Goal: Task Accomplishment & Management: Use online tool/utility

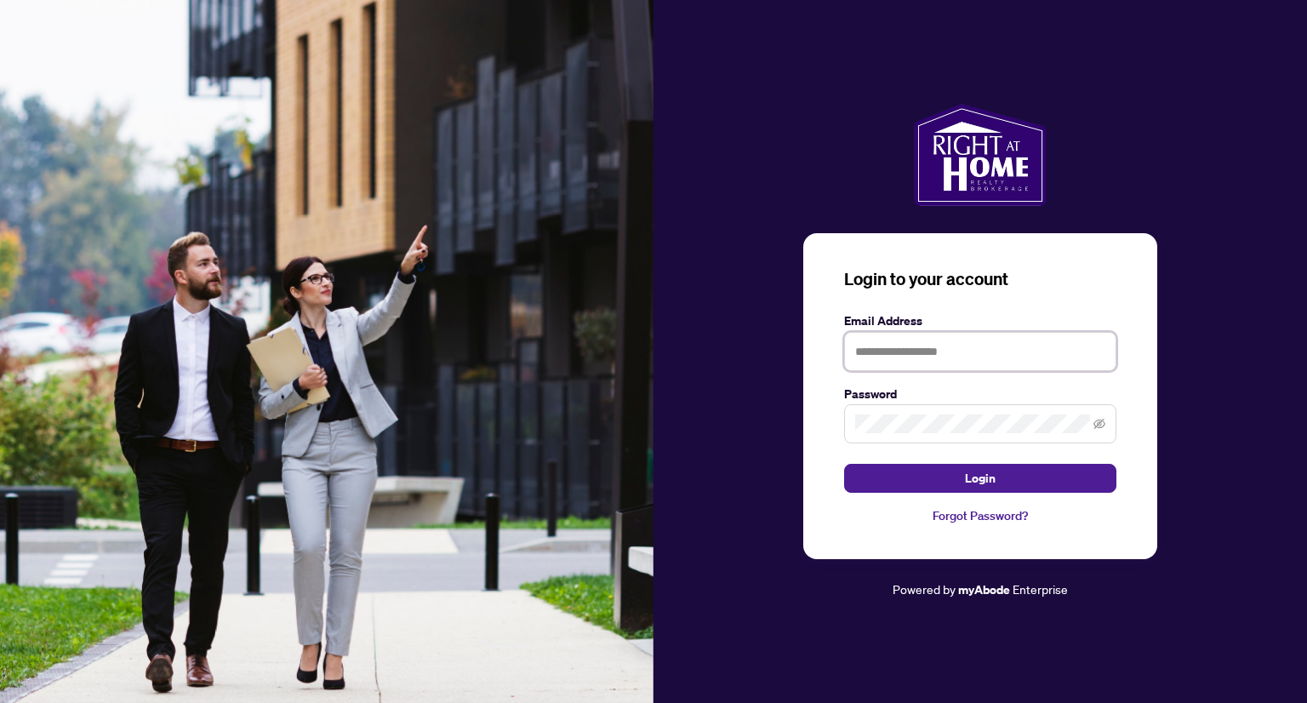
click at [950, 348] on input "text" at bounding box center [980, 351] width 272 height 39
click at [0, 702] on com-1password-button at bounding box center [0, 703] width 0 height 0
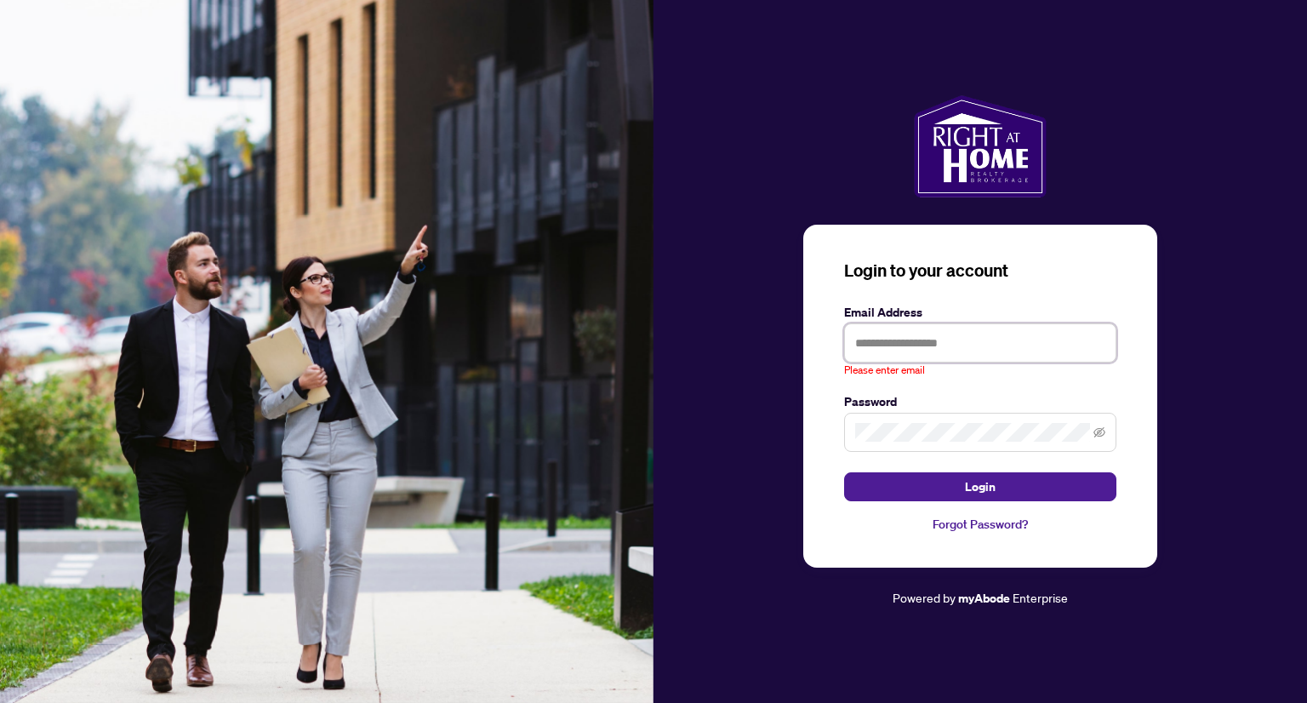
click at [906, 339] on input "text" at bounding box center [980, 342] width 272 height 39
type input "**********"
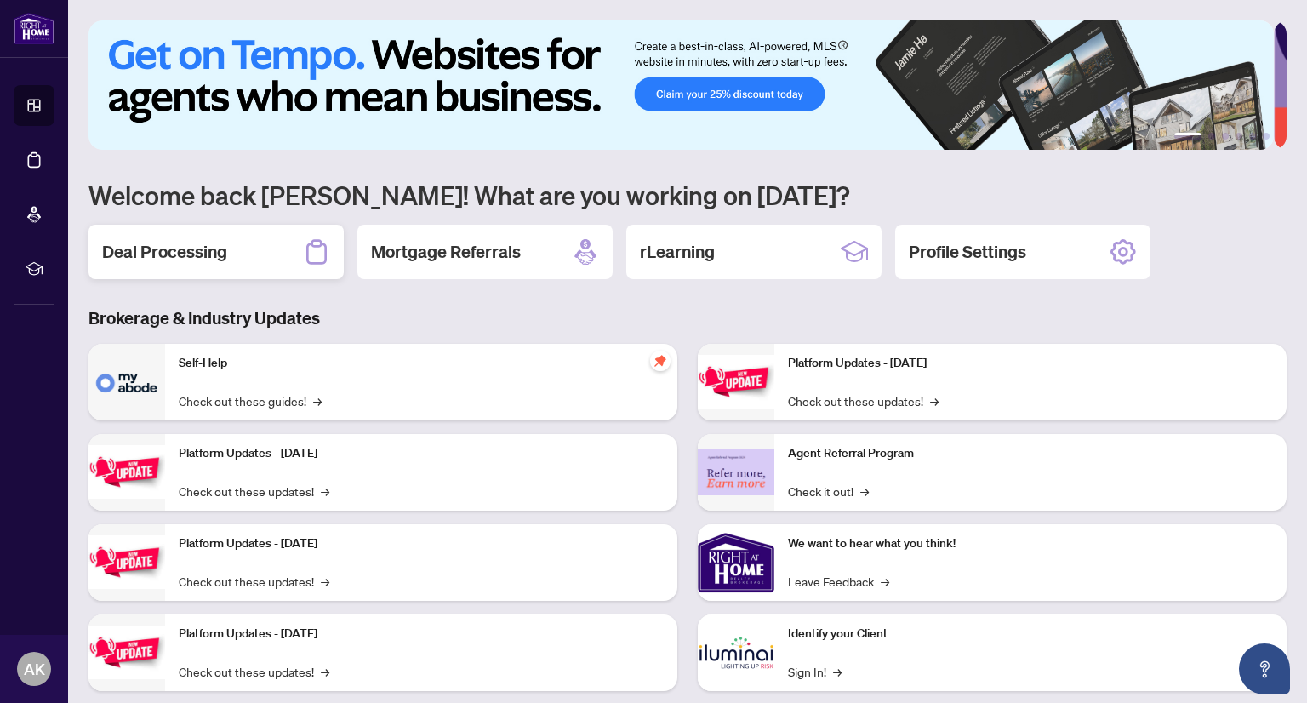
click at [197, 242] on h2 "Deal Processing" at bounding box center [164, 252] width 125 height 24
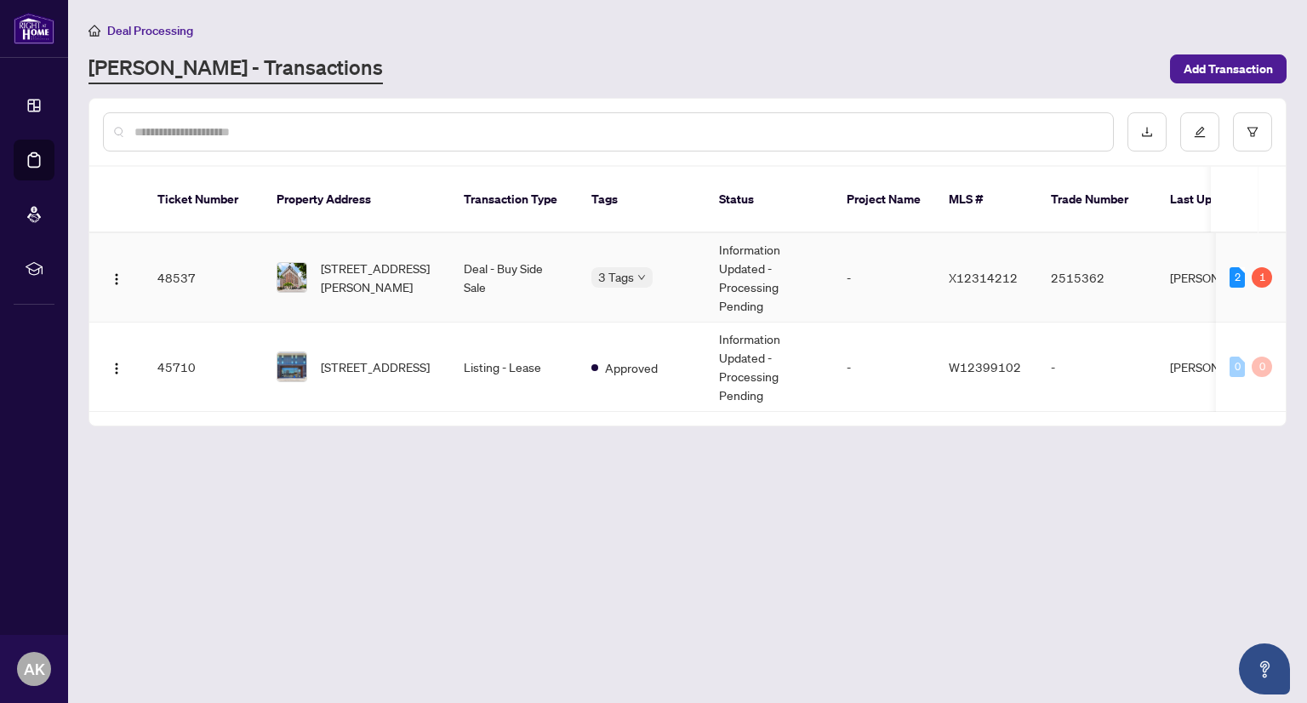
click at [183, 248] on td "48537" at bounding box center [203, 277] width 119 height 89
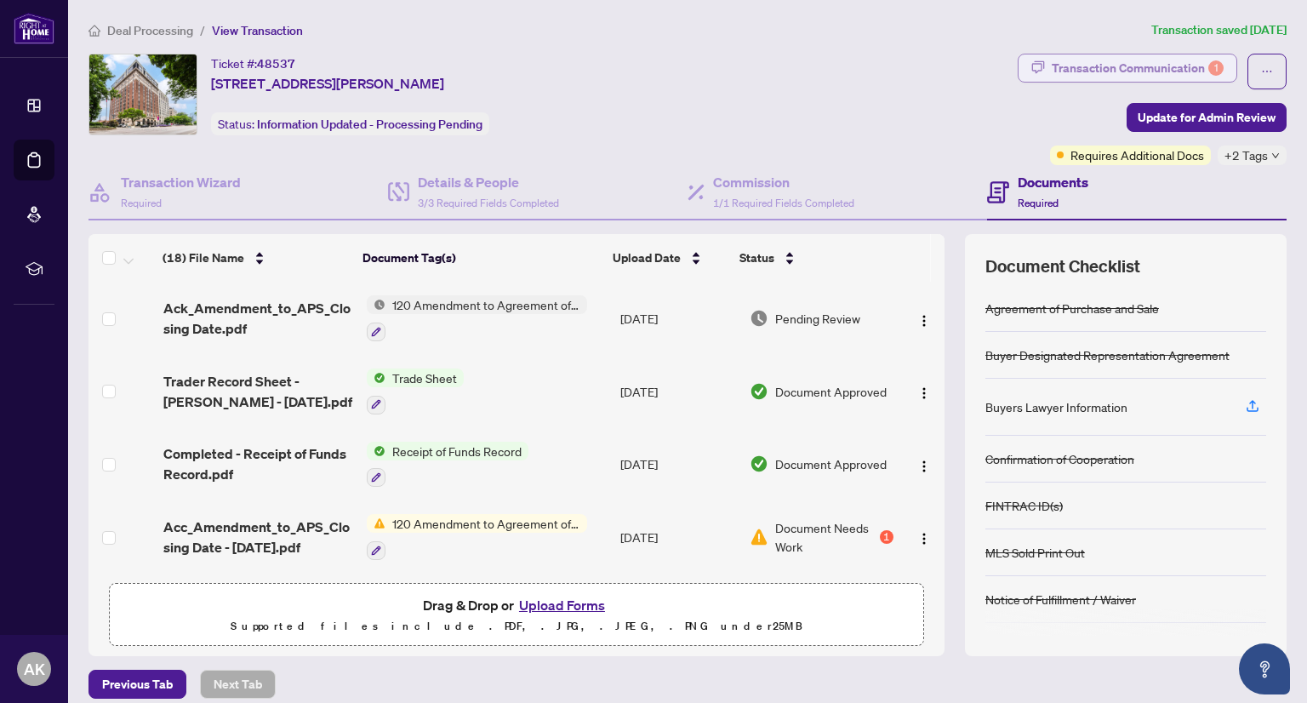
click at [1194, 62] on div "Transaction Communication 1" at bounding box center [1138, 67] width 172 height 27
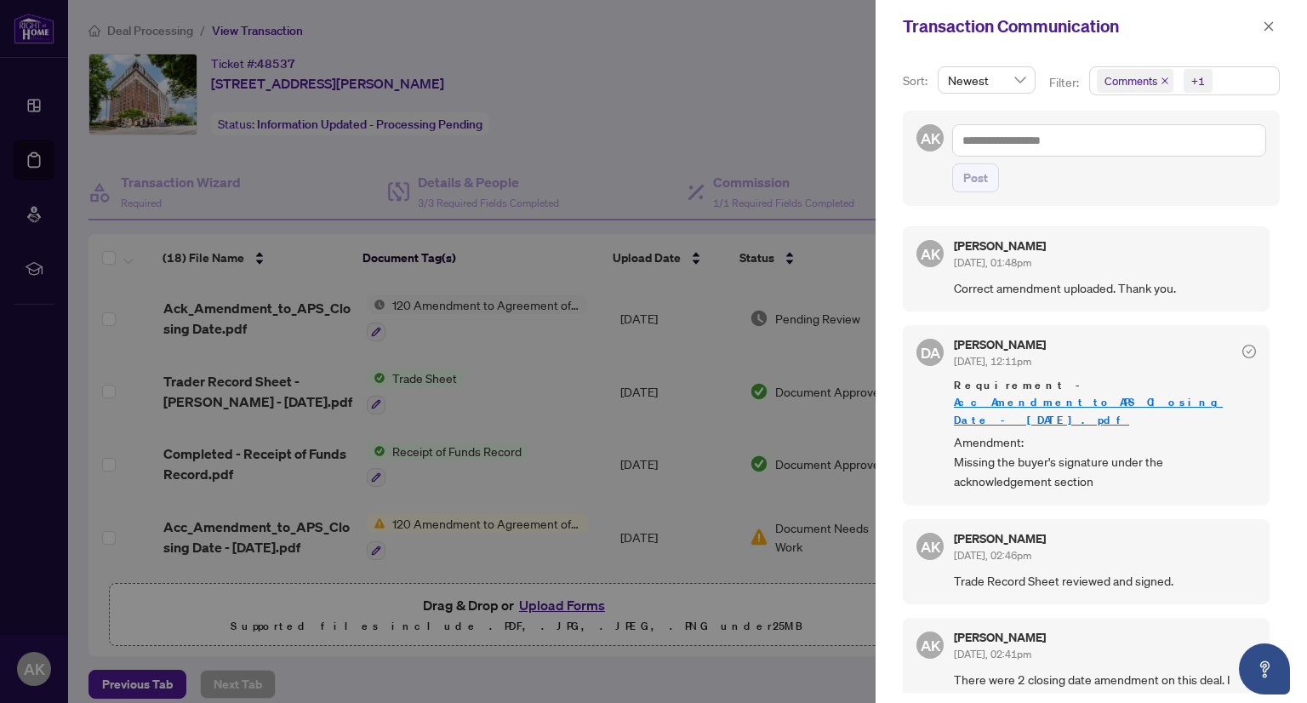
click at [798, 127] on div at bounding box center [653, 351] width 1307 height 703
click at [1270, 25] on icon "close" at bounding box center [1269, 25] width 9 height 9
